Goal: Information Seeking & Learning: Check status

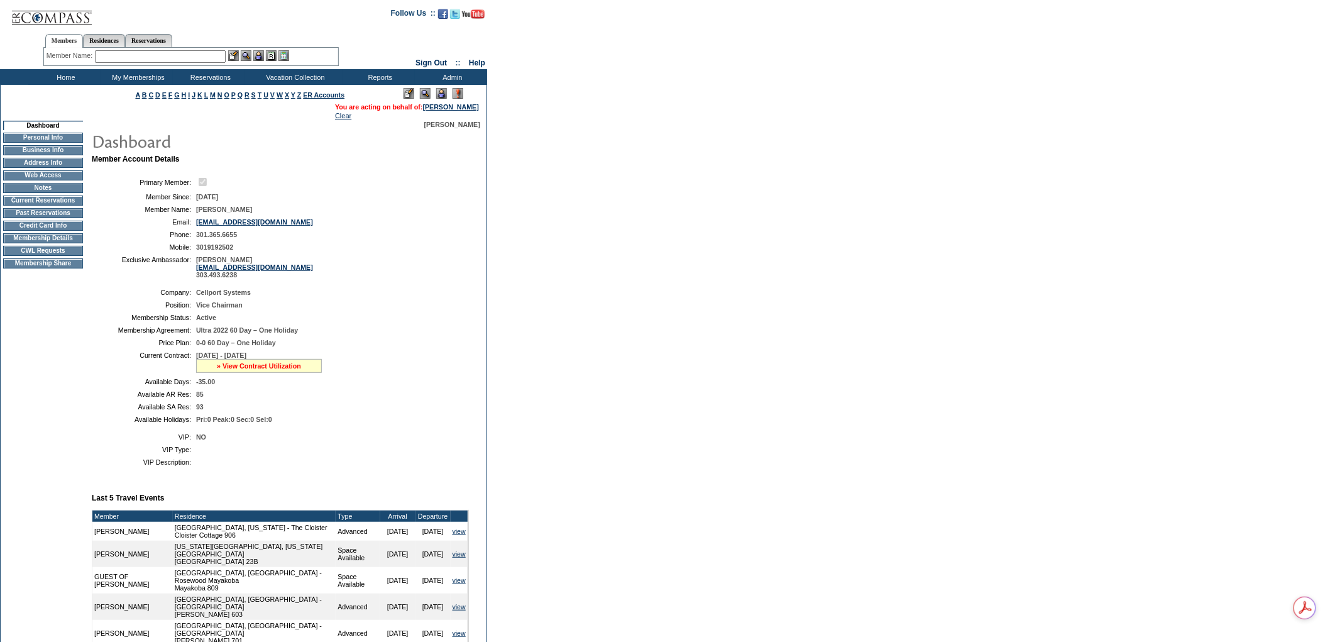
click at [299, 370] on link "» View Contract Utilization" at bounding box center [259, 366] width 84 height 8
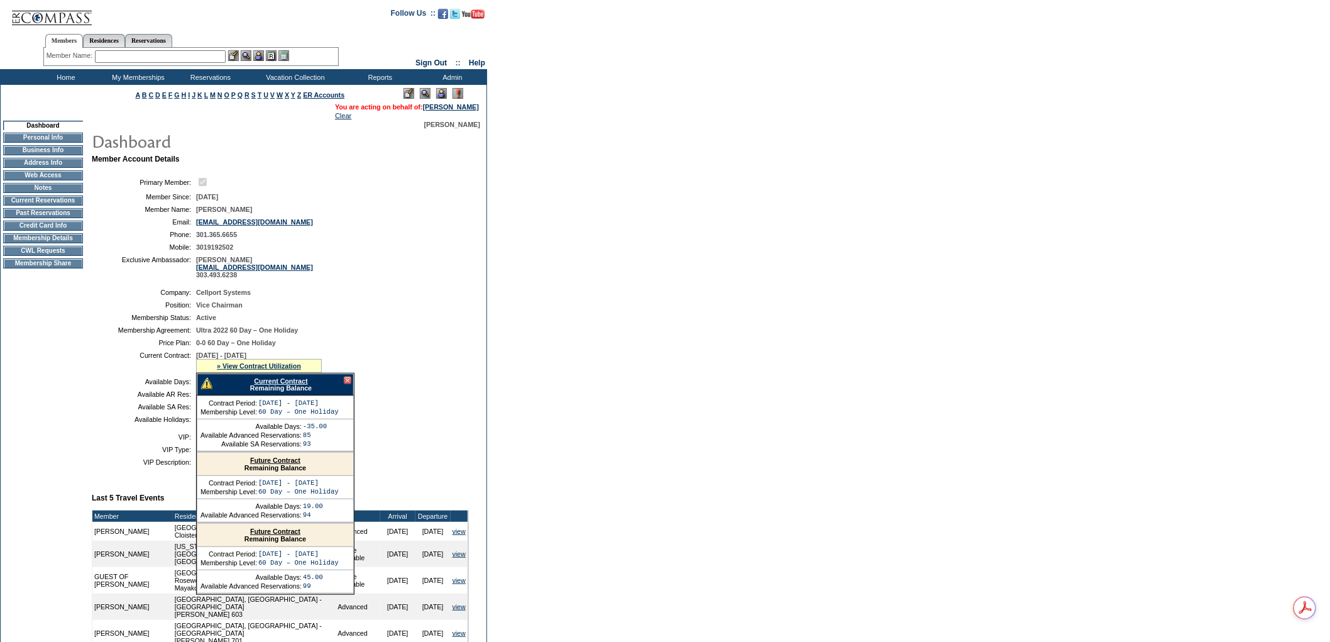
click at [299, 385] on link "Current Contract" at bounding box center [280, 381] width 53 height 8
click at [53, 243] on td "Membership Details" at bounding box center [43, 238] width 80 height 10
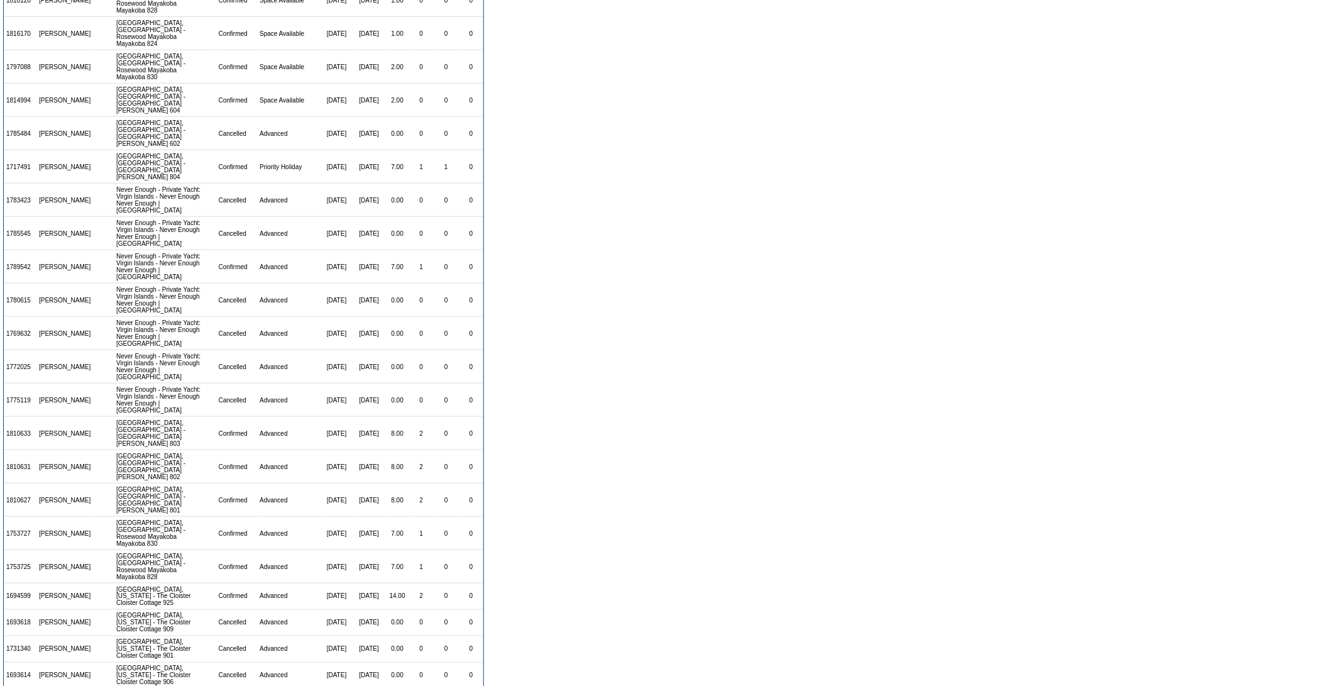
scroll to position [111, 0]
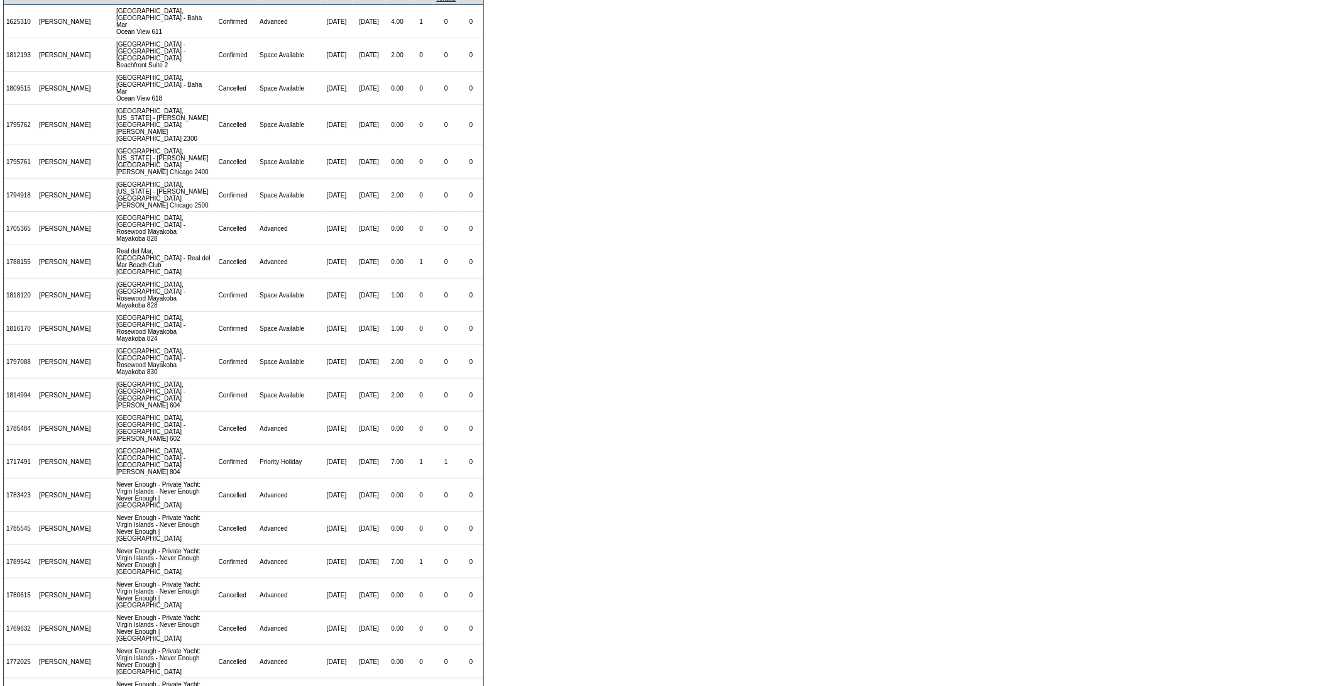
drag, startPoint x: 392, startPoint y: 632, endPoint x: 650, endPoint y: 190, distance: 511.8
click at [650, 190] on form "There are 23 contracts for the Andy Quartner membership: View: 09/01/06 - 09/30…" at bounding box center [665, 460] width 1330 height 1143
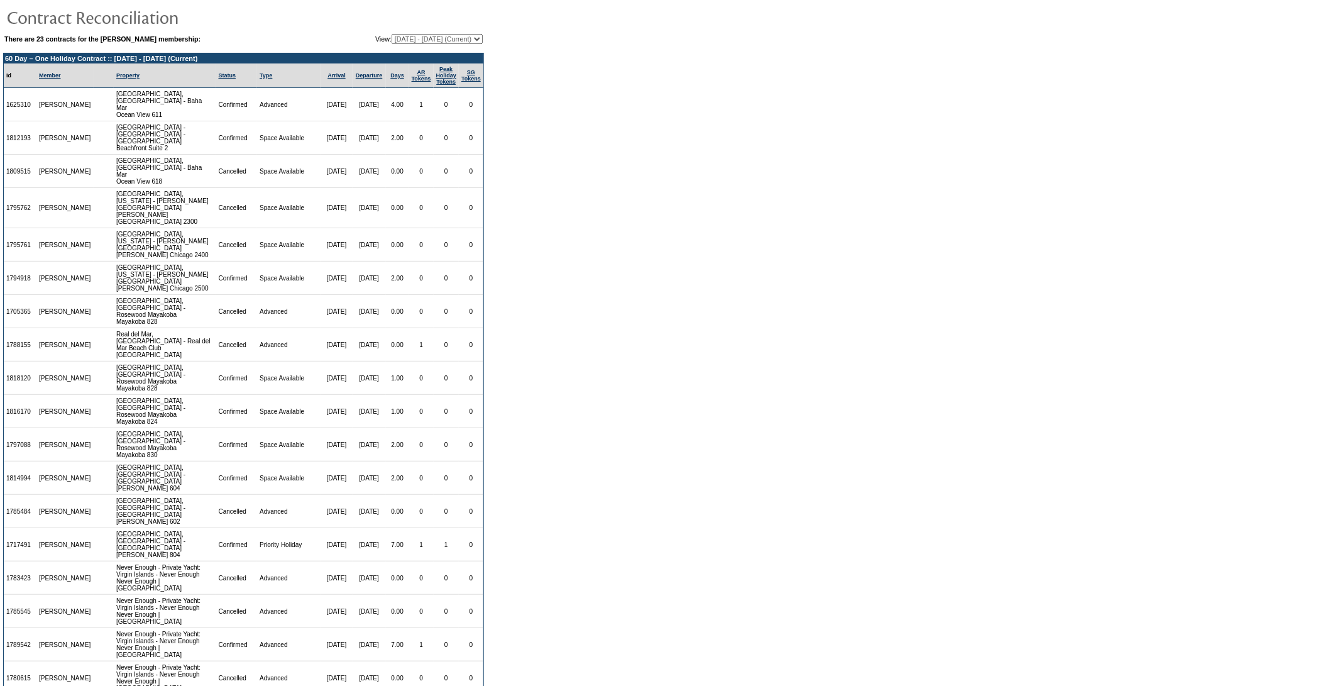
scroll to position [0, 0]
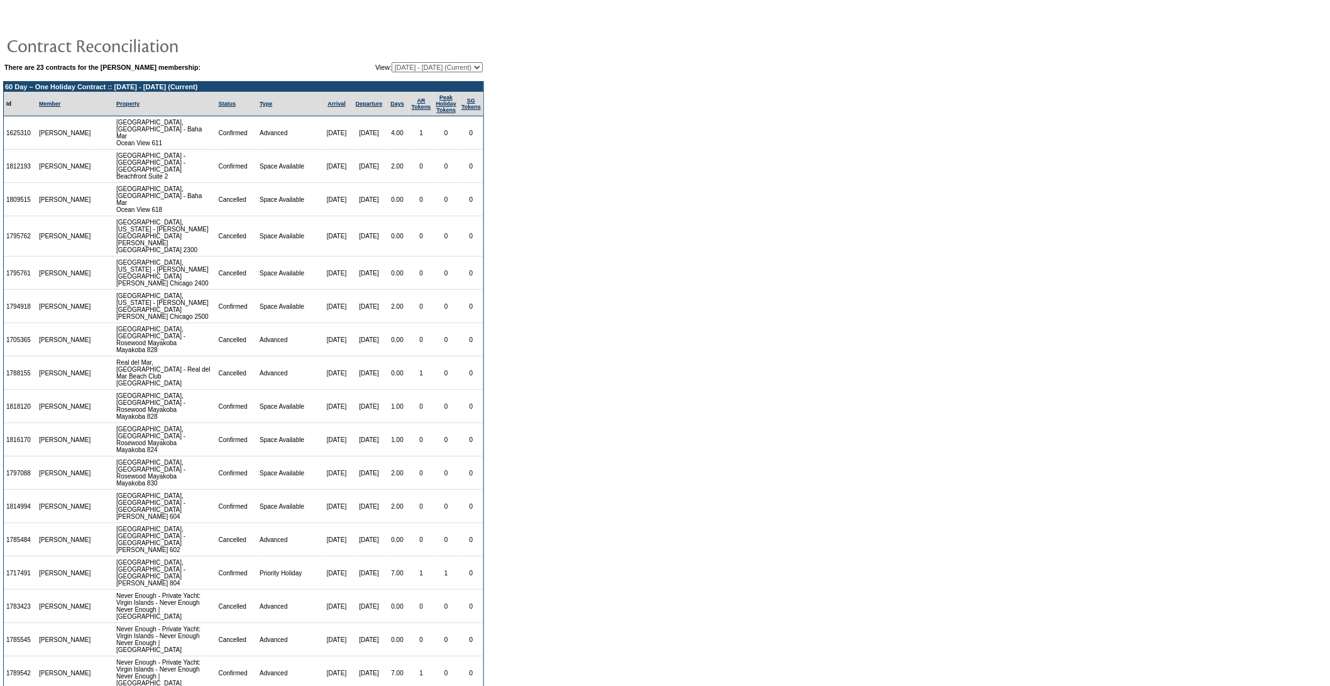
click at [412, 71] on table "There are 23 contracts for the Andy Quartner membership: View: 09/01/06 - 09/30…" at bounding box center [243, 67] width 481 height 13
click at [417, 64] on select "09/01/06 - 09/30/07 10/01/07 - 09/30/08 10/01/08 - 09/30/09 10/01/09 - 09/30/10…" at bounding box center [437, 67] width 91 height 10
select select "116333"
click at [392, 62] on select "09/01/06 - 09/30/07 10/01/07 - 09/30/08 10/01/08 - 09/30/09 10/01/09 - 09/30/10…" at bounding box center [437, 67] width 91 height 10
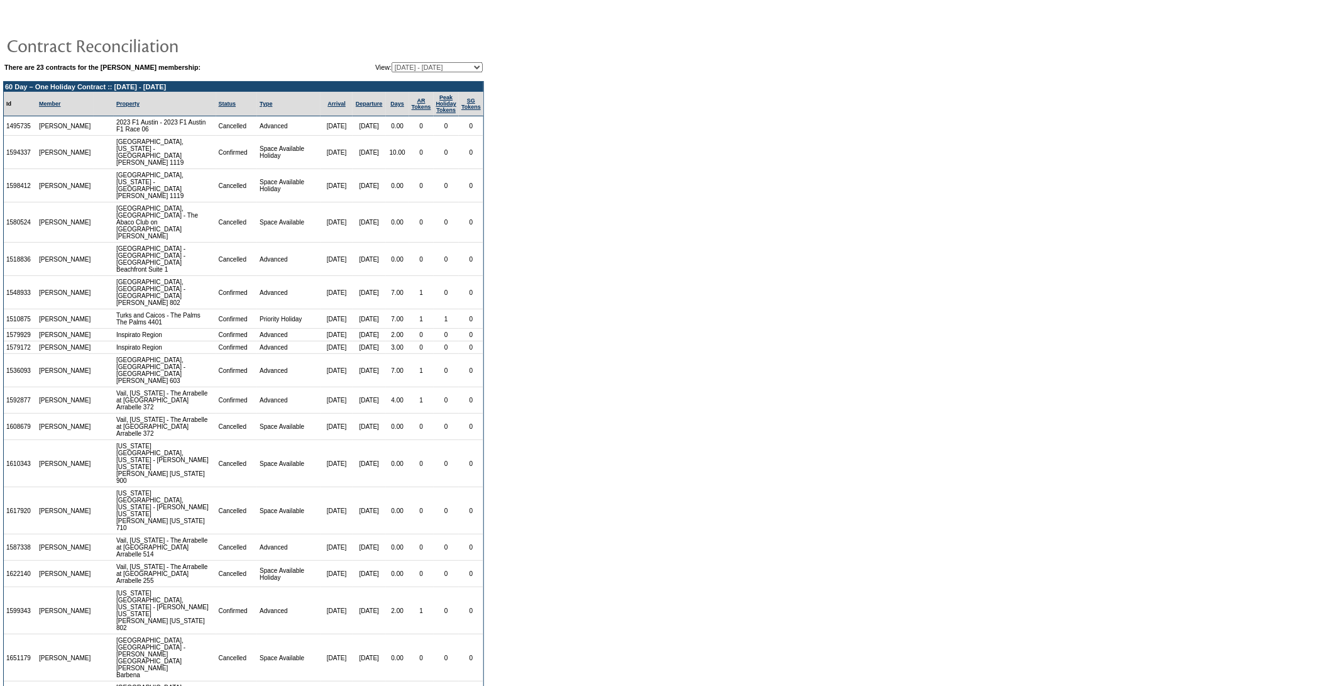
scroll to position [362, 0]
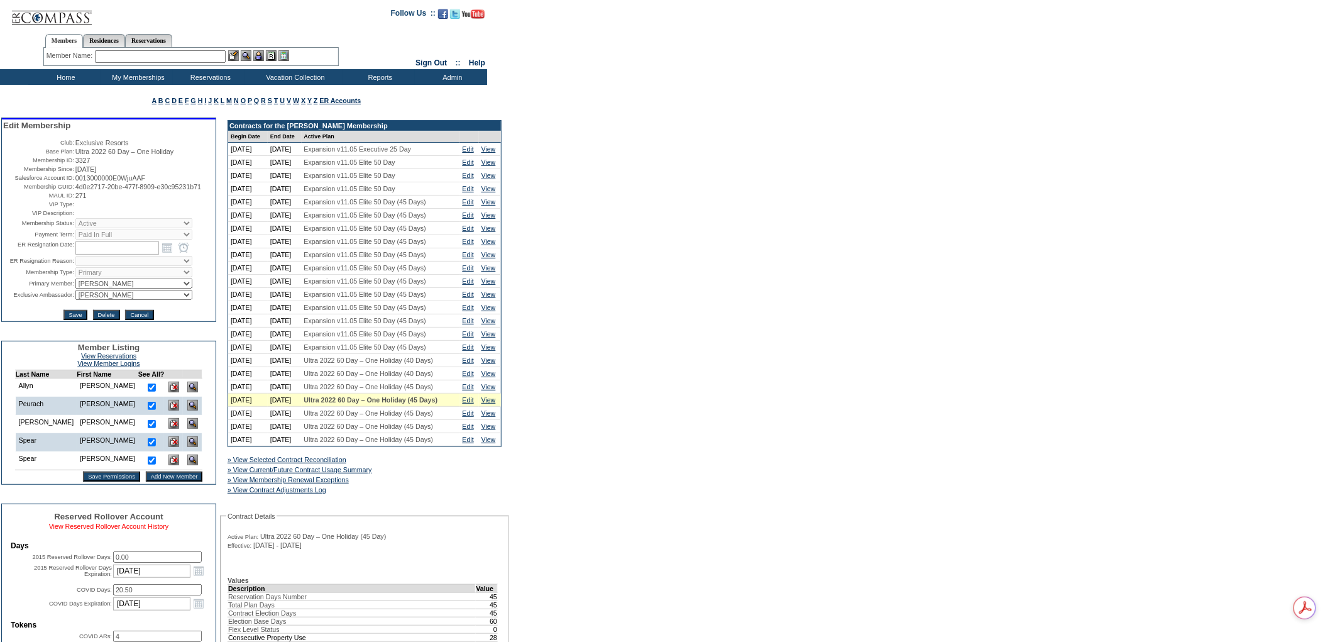
click at [67, 530] on link "View Reserved Rollover Account History" at bounding box center [109, 526] width 120 height 8
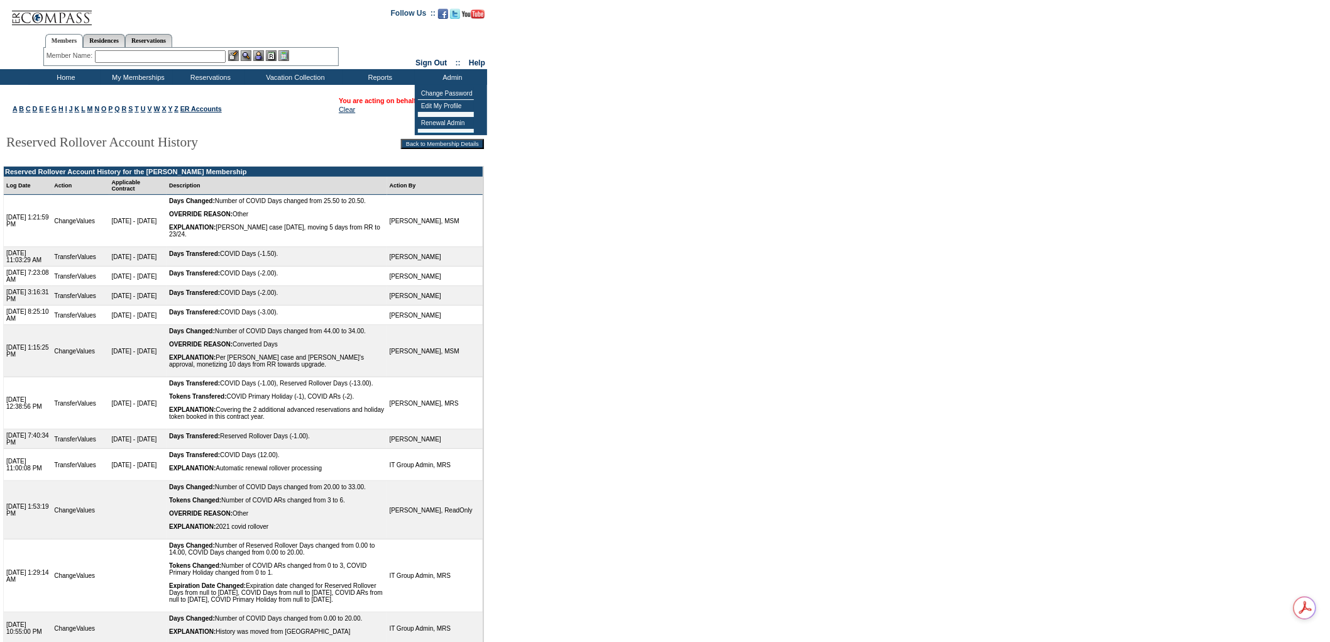
click at [376, 114] on table "You are acting on behalf of: [PERSON_NAME] Clear" at bounding box center [410, 105] width 146 height 19
drag, startPoint x: 262, startPoint y: 245, endPoint x: 173, endPoint y: 206, distance: 97.4
click at [173, 206] on td "Days Changed: Number of COVID Days changed from 25.50 to 20.50. OVERRIDE REASON…" at bounding box center [277, 221] width 221 height 52
click at [457, 97] on link "[PERSON_NAME]" at bounding box center [455, 101] width 56 height 8
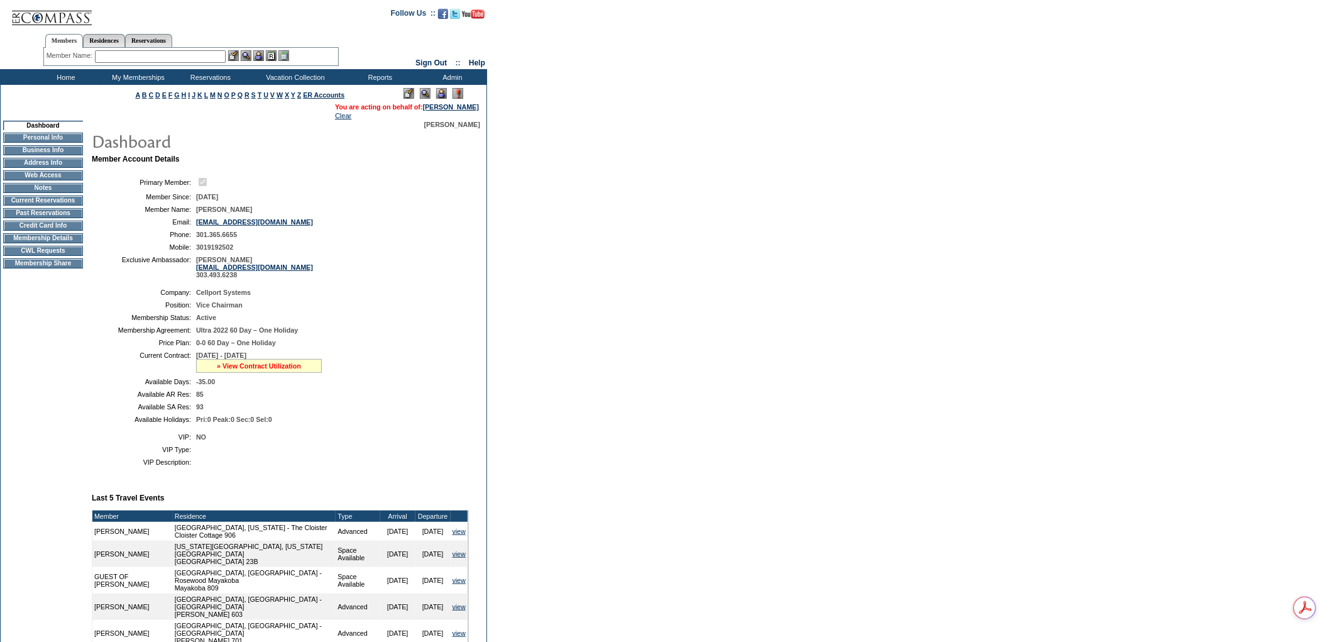
click at [271, 370] on link "» View Contract Utilization" at bounding box center [259, 366] width 84 height 8
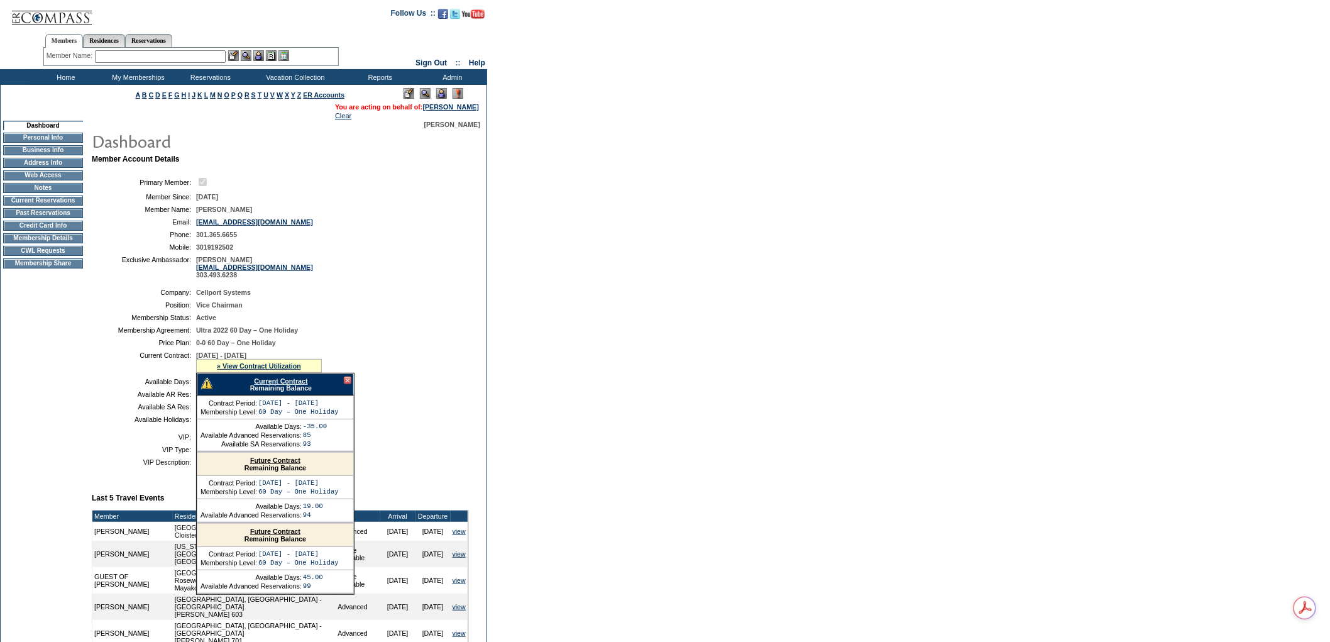
click at [278, 385] on link "Current Contract" at bounding box center [280, 381] width 53 height 8
click at [42, 243] on td "Membership Details" at bounding box center [43, 238] width 80 height 10
